Goal: Transaction & Acquisition: Purchase product/service

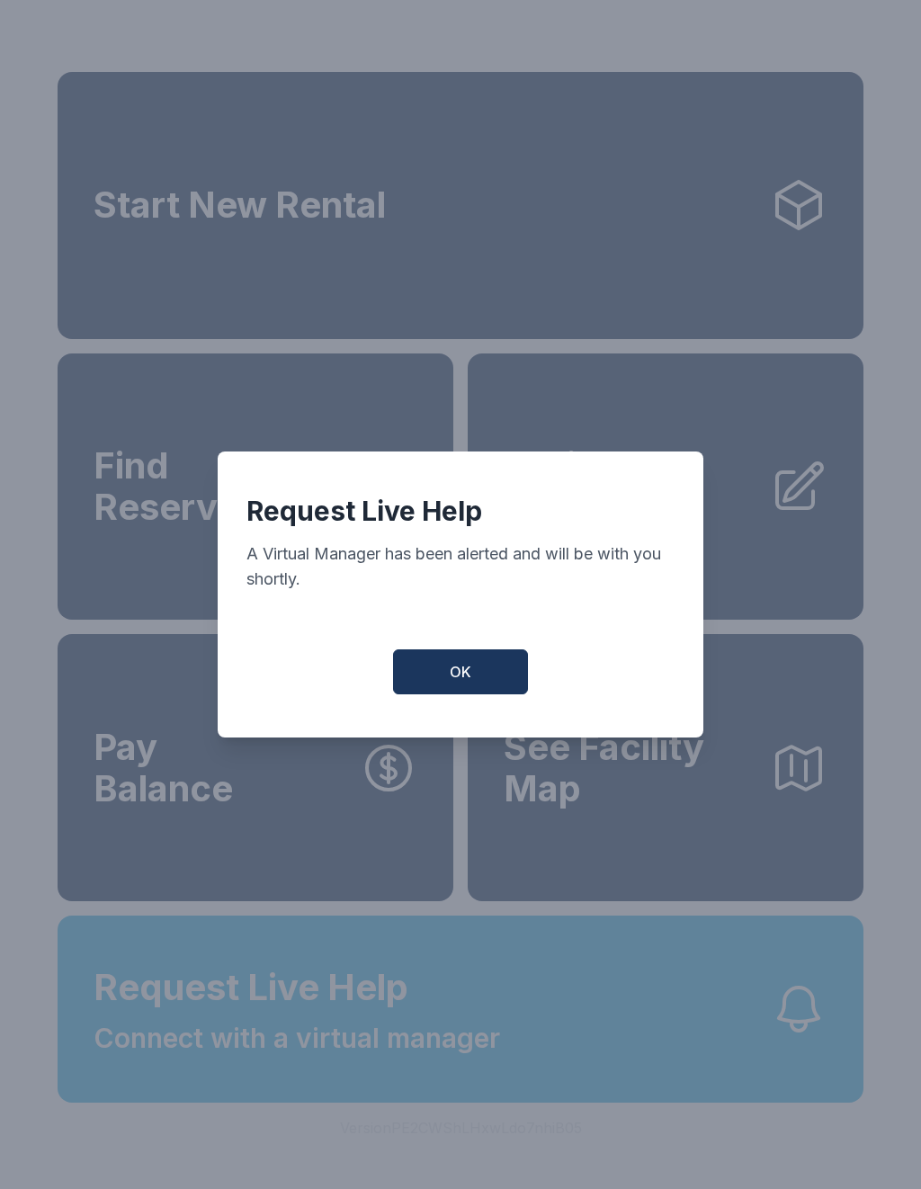
click at [454, 661] on button "OK" at bounding box center [460, 671] width 135 height 45
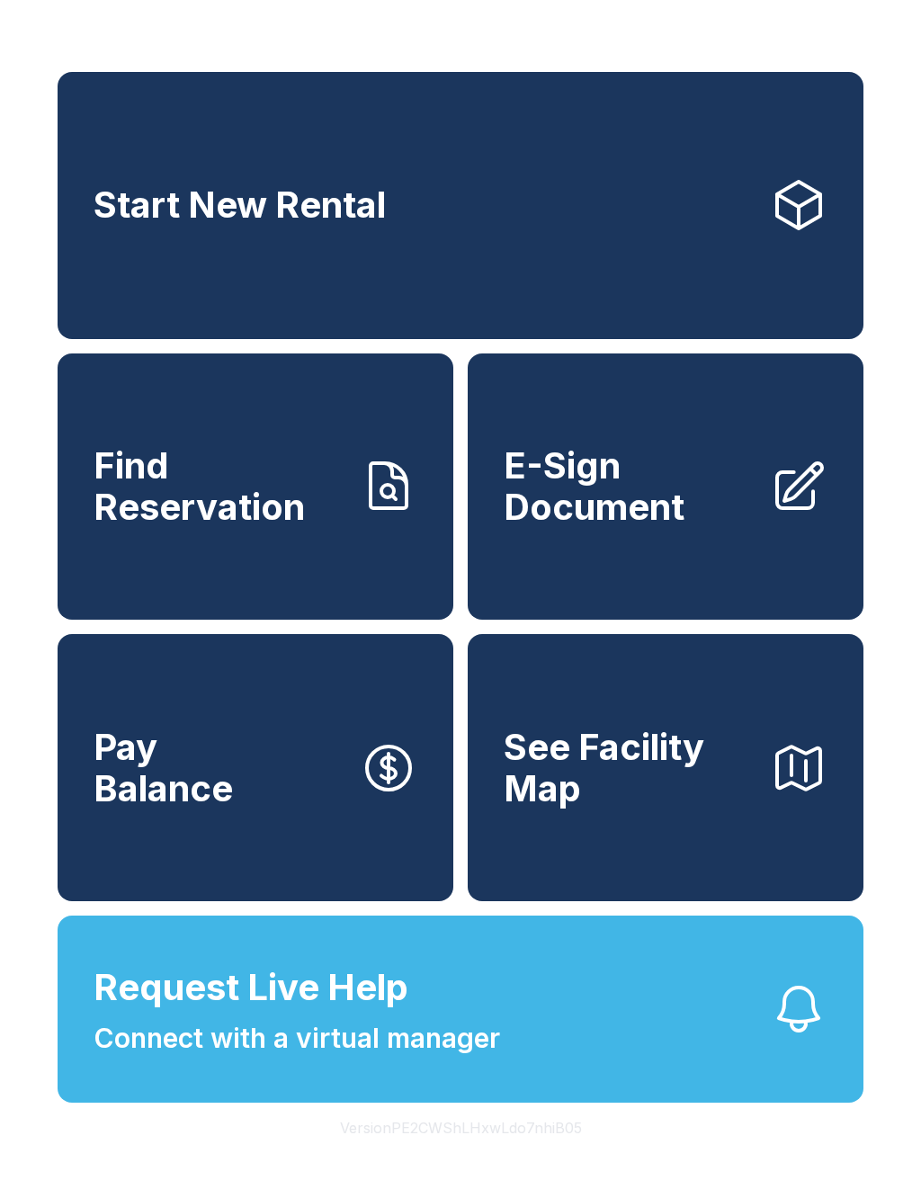
click at [578, 1062] on button "Request Live Help Connect with a virtual manager" at bounding box center [461, 1009] width 806 height 187
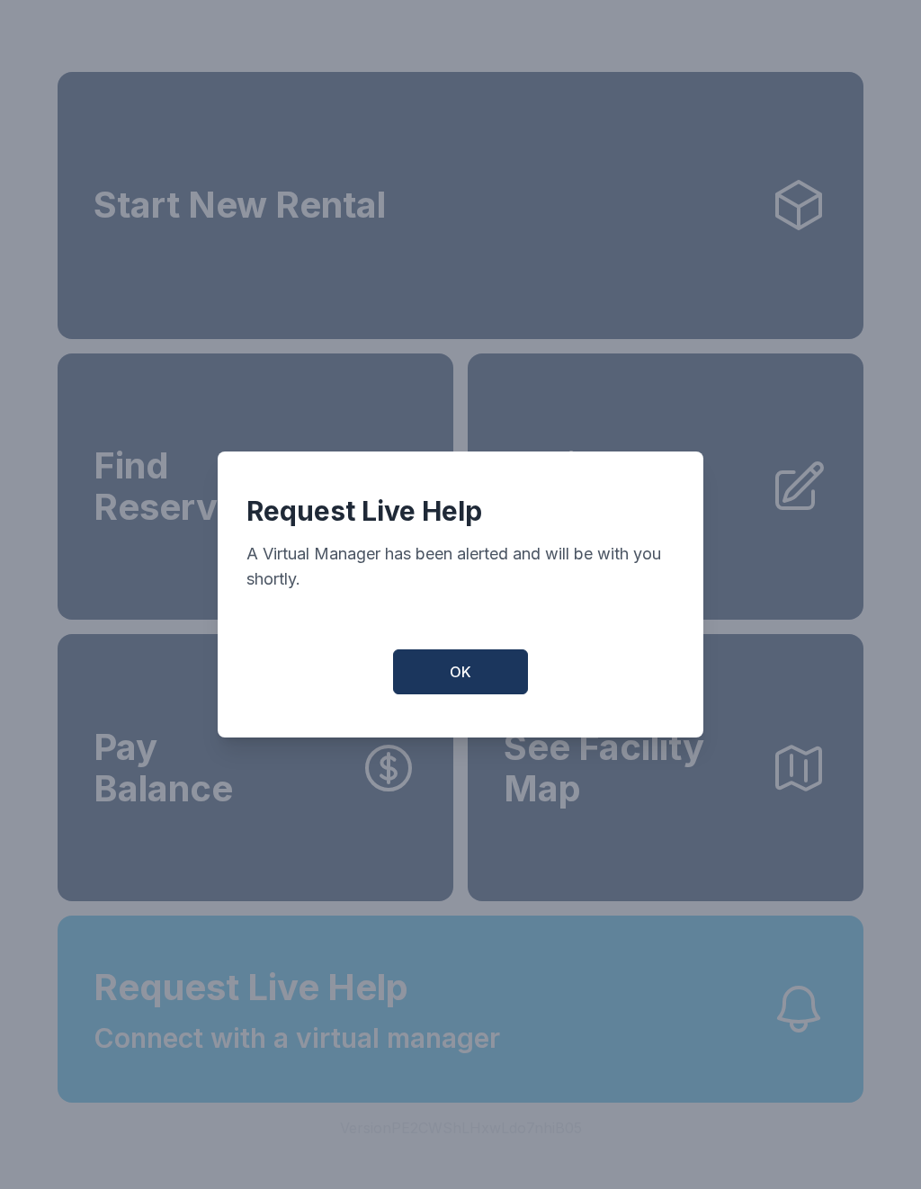
click at [480, 661] on button "OK" at bounding box center [460, 671] width 135 height 45
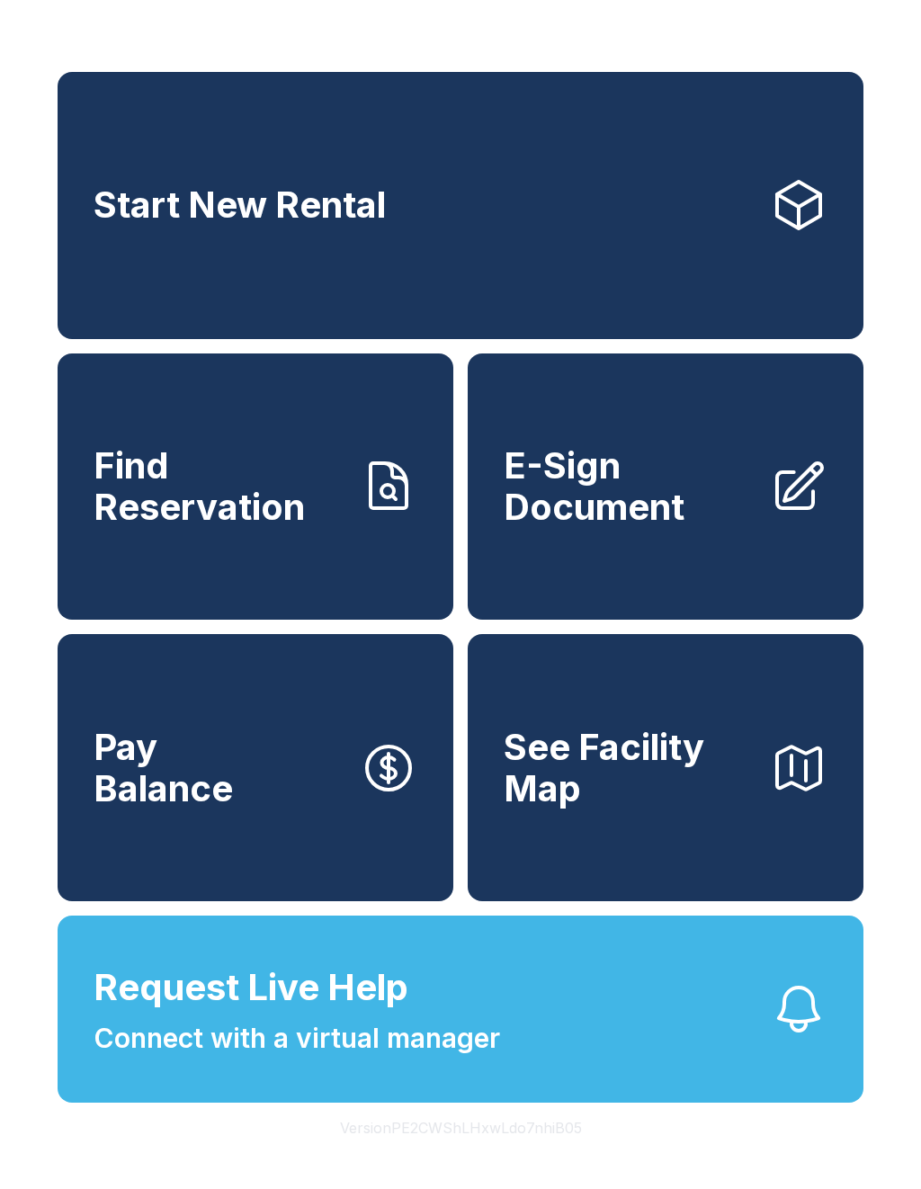
click at [335, 775] on link "Pay Balance" at bounding box center [256, 767] width 396 height 267
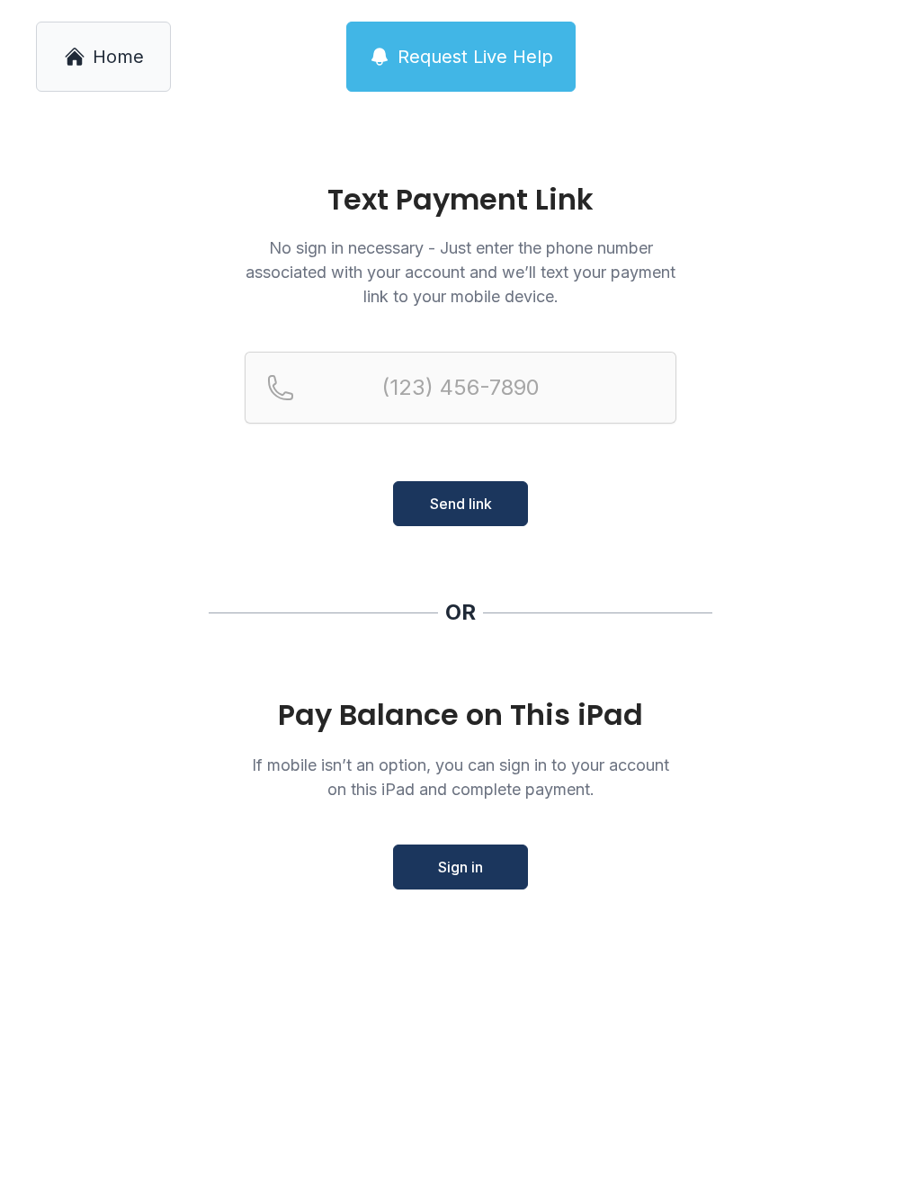
click at [480, 863] on span "Sign in" at bounding box center [460, 867] width 45 height 22
click at [487, 70] on button "Request Live Help" at bounding box center [460, 57] width 229 height 70
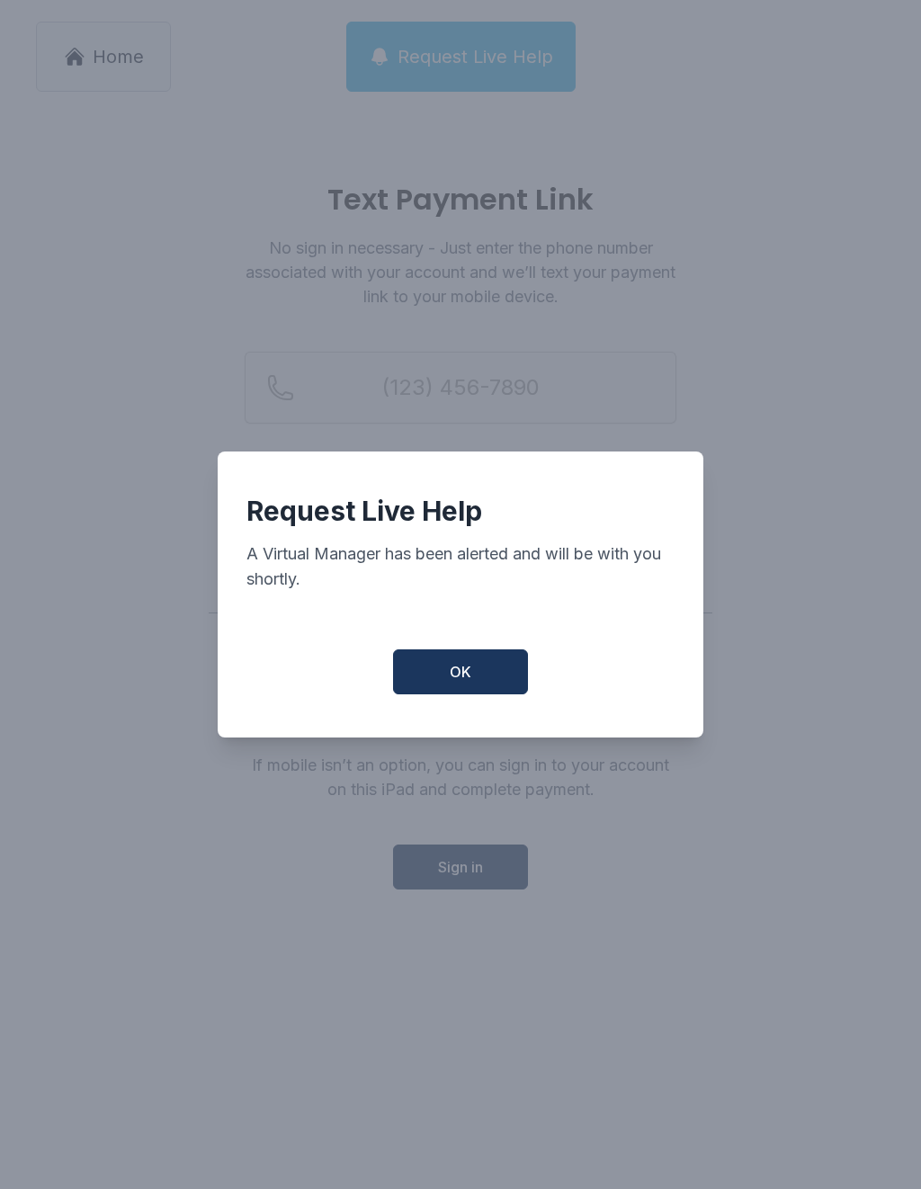
click at [459, 683] on span "OK" at bounding box center [461, 672] width 22 height 22
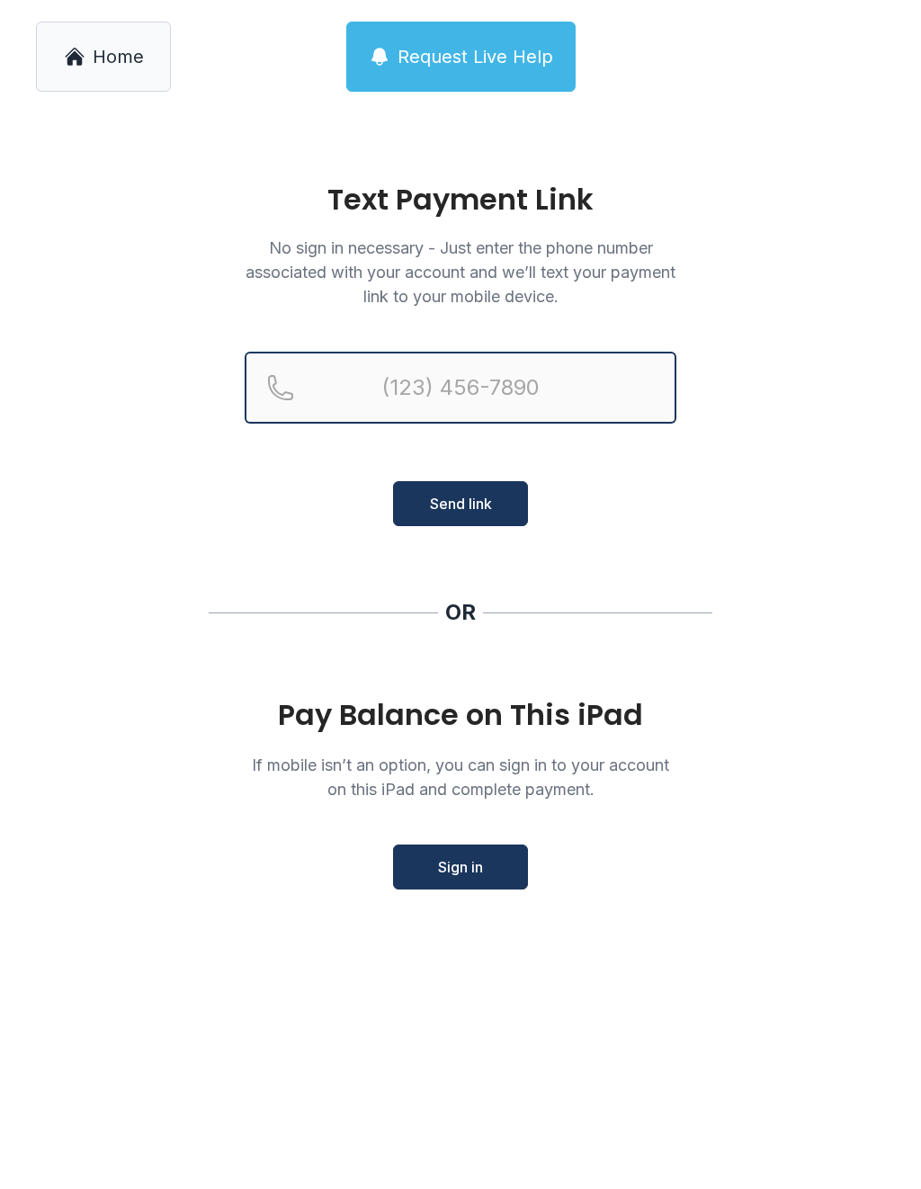
click at [544, 403] on input "Reservation phone number" at bounding box center [461, 388] width 432 height 72
type input "[PHONE_NUMBER]"
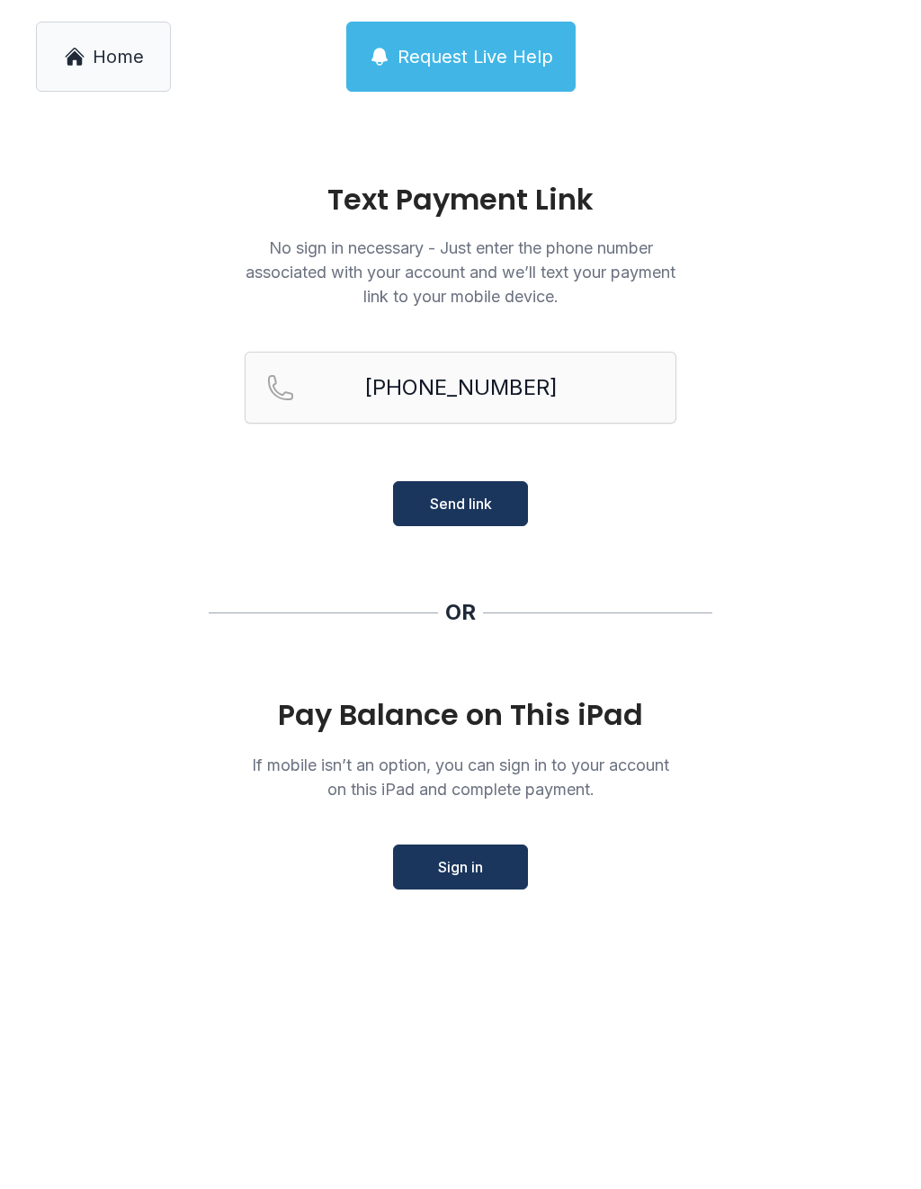
click at [496, 512] on button "Send link" at bounding box center [460, 503] width 135 height 45
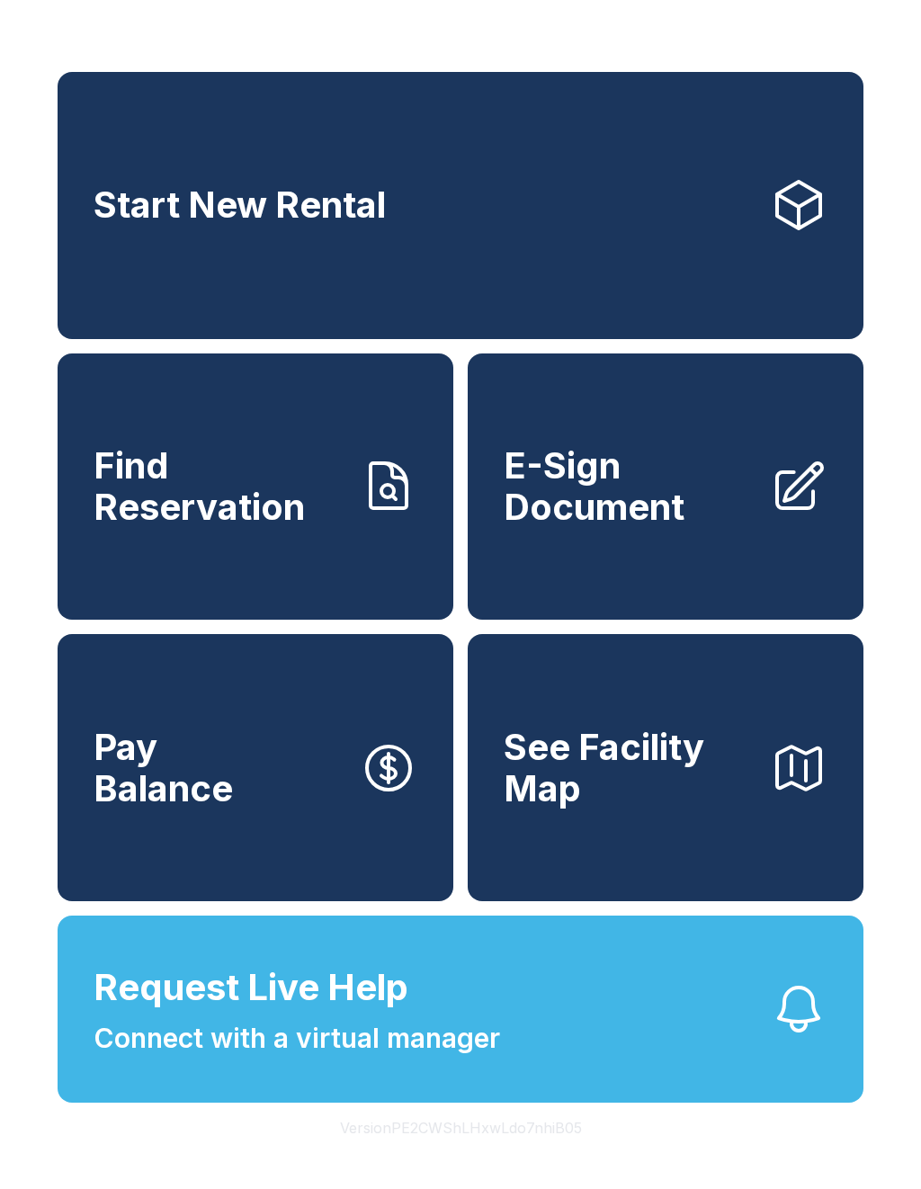
click at [219, 1014] on span "Request Live Help" at bounding box center [251, 987] width 315 height 54
